Goal: Information Seeking & Learning: Learn about a topic

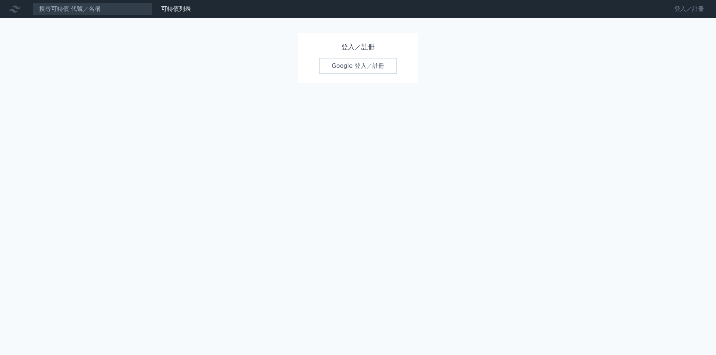
click at [683, 9] on link "登入／註冊" at bounding box center [689, 9] width 42 height 12
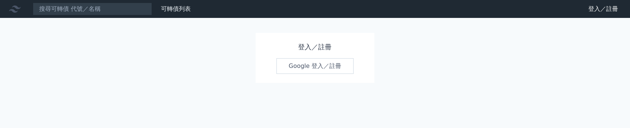
click at [333, 68] on link "Google 登入／註冊" at bounding box center [316, 66] width 78 height 16
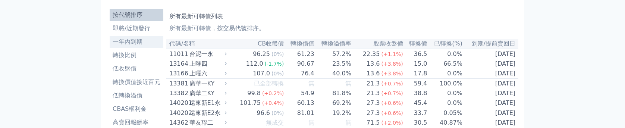
scroll to position [37, 0]
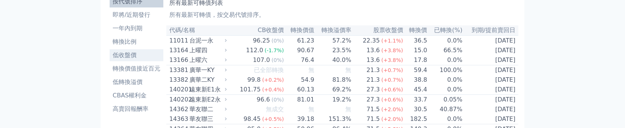
click at [127, 55] on li "低收盤價" at bounding box center [137, 55] width 54 height 9
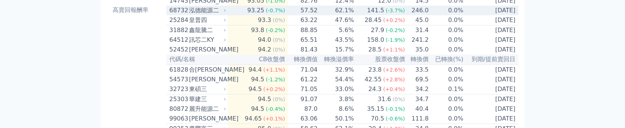
scroll to position [149, 0]
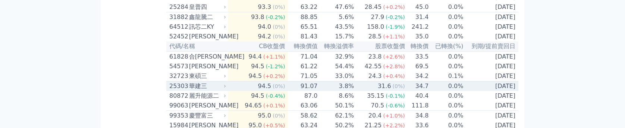
click at [276, 89] on span "(0%)" at bounding box center [279, 86] width 12 height 6
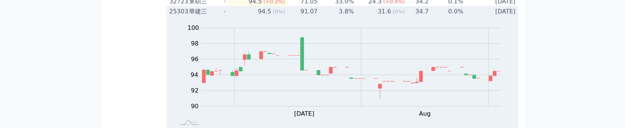
scroll to position [186, 0]
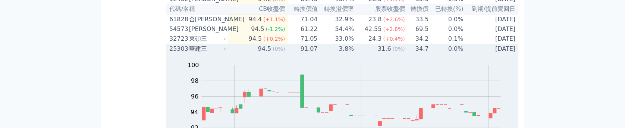
click at [328, 54] on td "3.8%" at bounding box center [336, 49] width 37 height 10
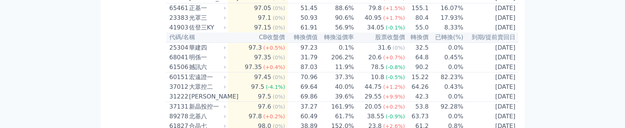
scroll to position [559, 0]
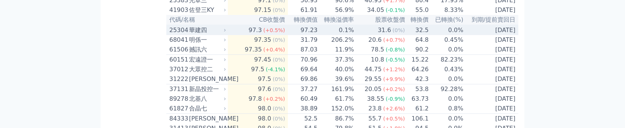
click at [320, 35] on td "0.1%" at bounding box center [336, 30] width 37 height 10
